Goal: Task Accomplishment & Management: Complete application form

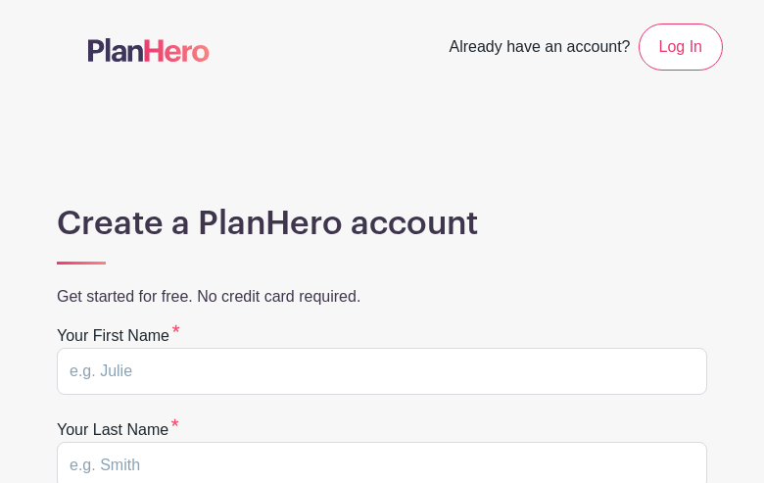
type input "iafcQTvMBAC"
type input "kuetgGgmG"
type input "[EMAIL_ADDRESS][DOMAIN_NAME]"
